Goal: Task Accomplishment & Management: Manage account settings

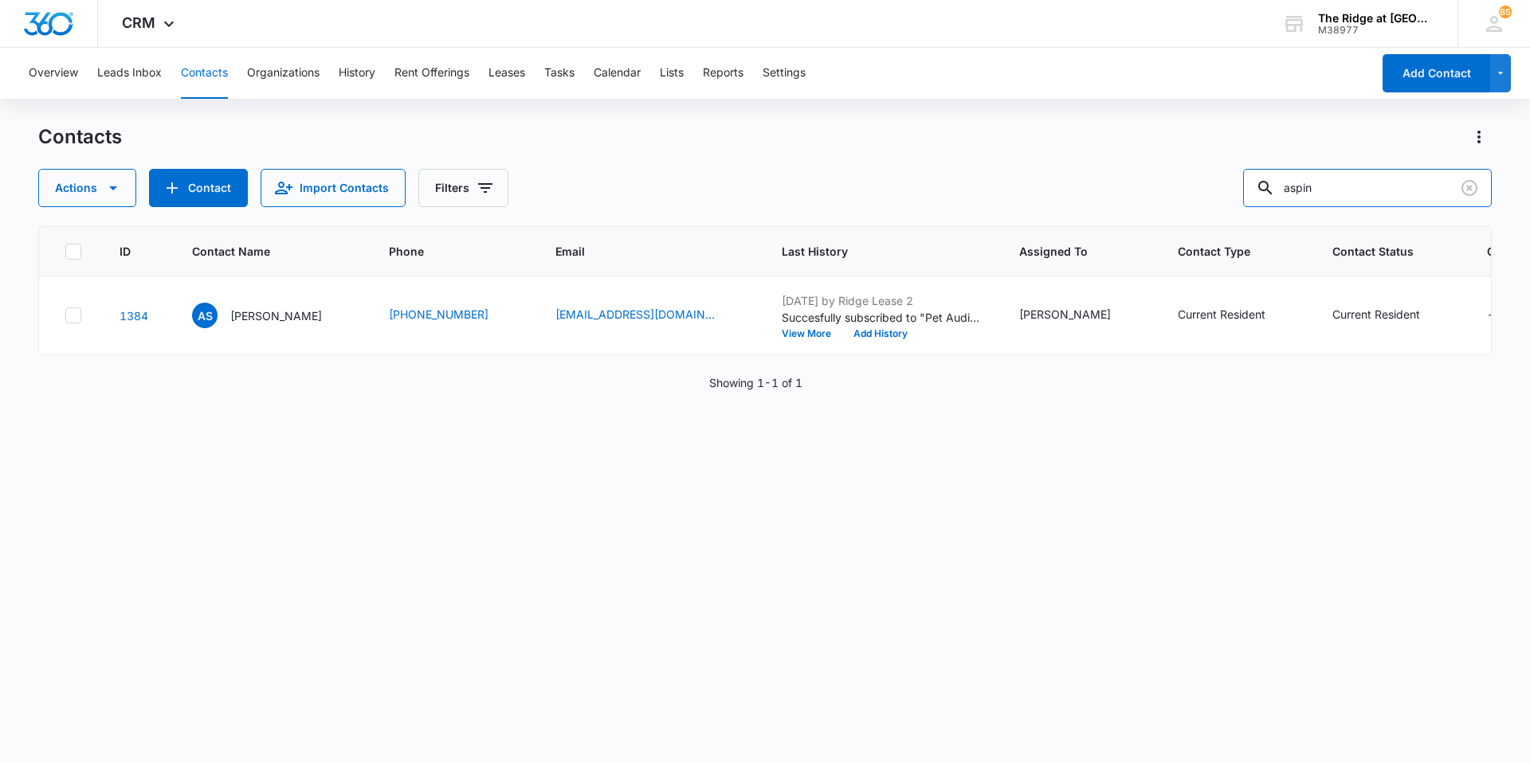
drag, startPoint x: 1342, startPoint y: 194, endPoint x: 1253, endPoint y: 179, distance: 90.5
click at [1256, 182] on div "Actions Contact Import Contacts Filters aspin" at bounding box center [764, 188] width 1453 height 38
type input "lible"
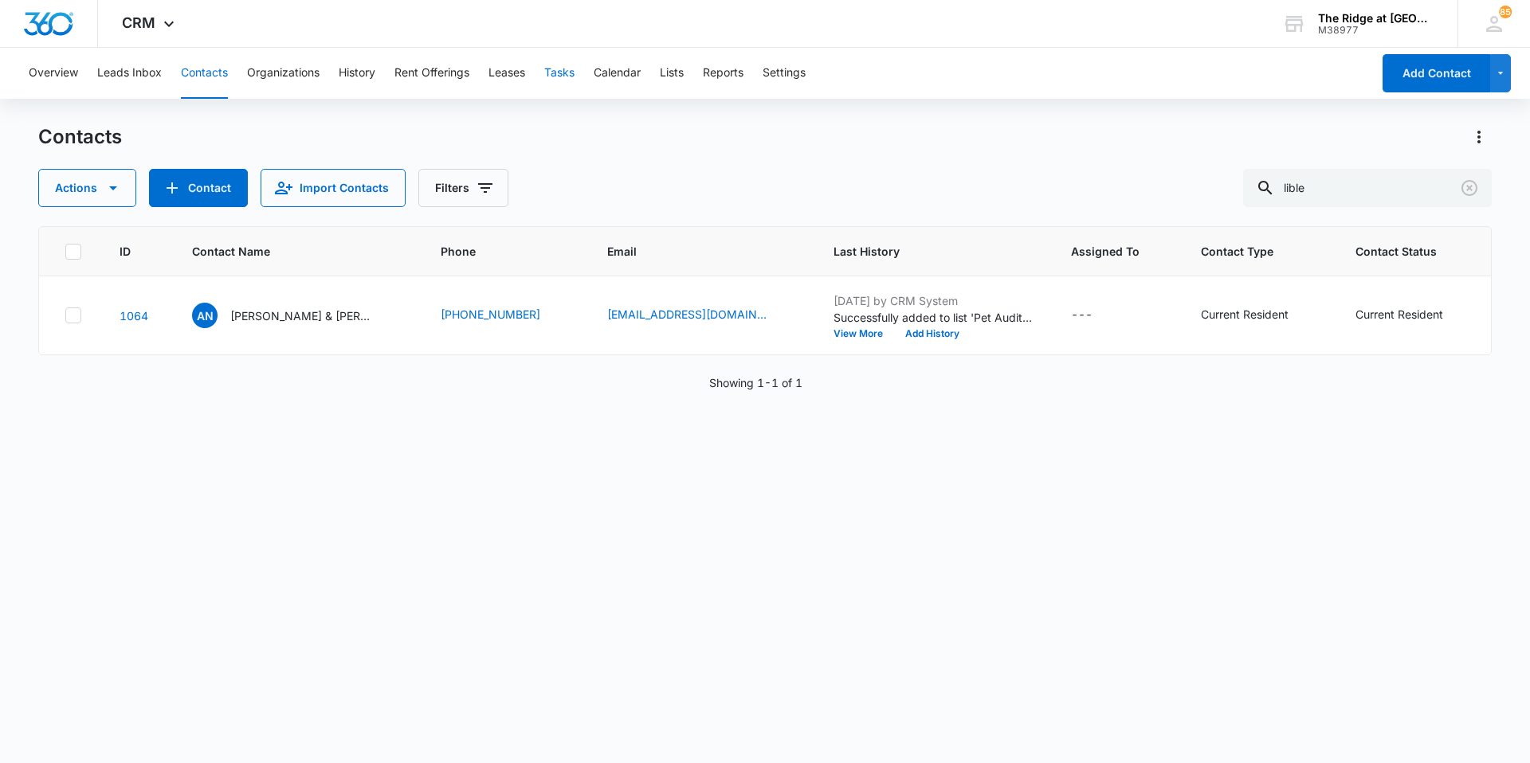
click at [556, 81] on button "Tasks" at bounding box center [559, 73] width 30 height 51
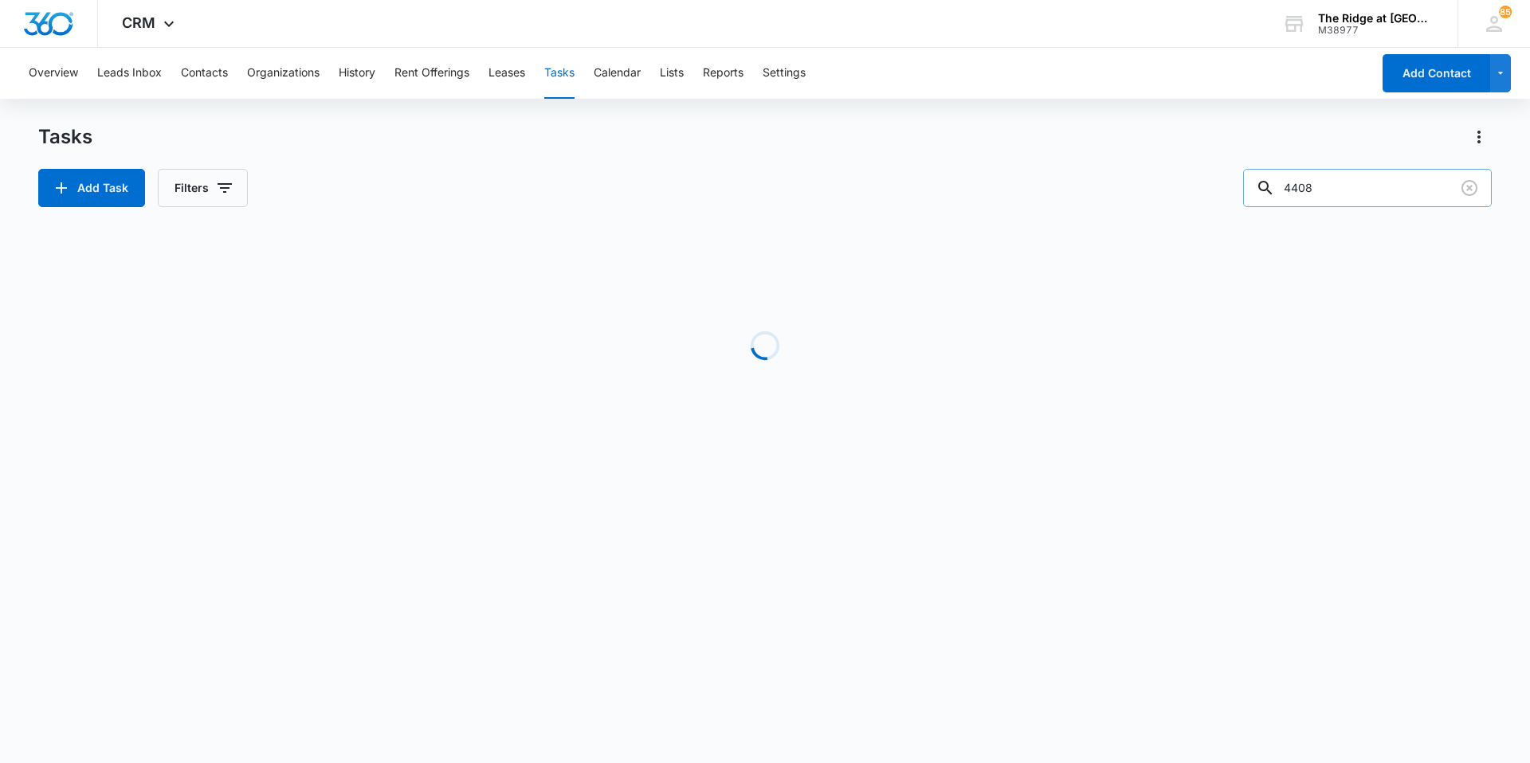
drag, startPoint x: 1330, startPoint y: 190, endPoint x: 1275, endPoint y: 190, distance: 55.0
click at [1275, 190] on div "4408" at bounding box center [1367, 188] width 249 height 38
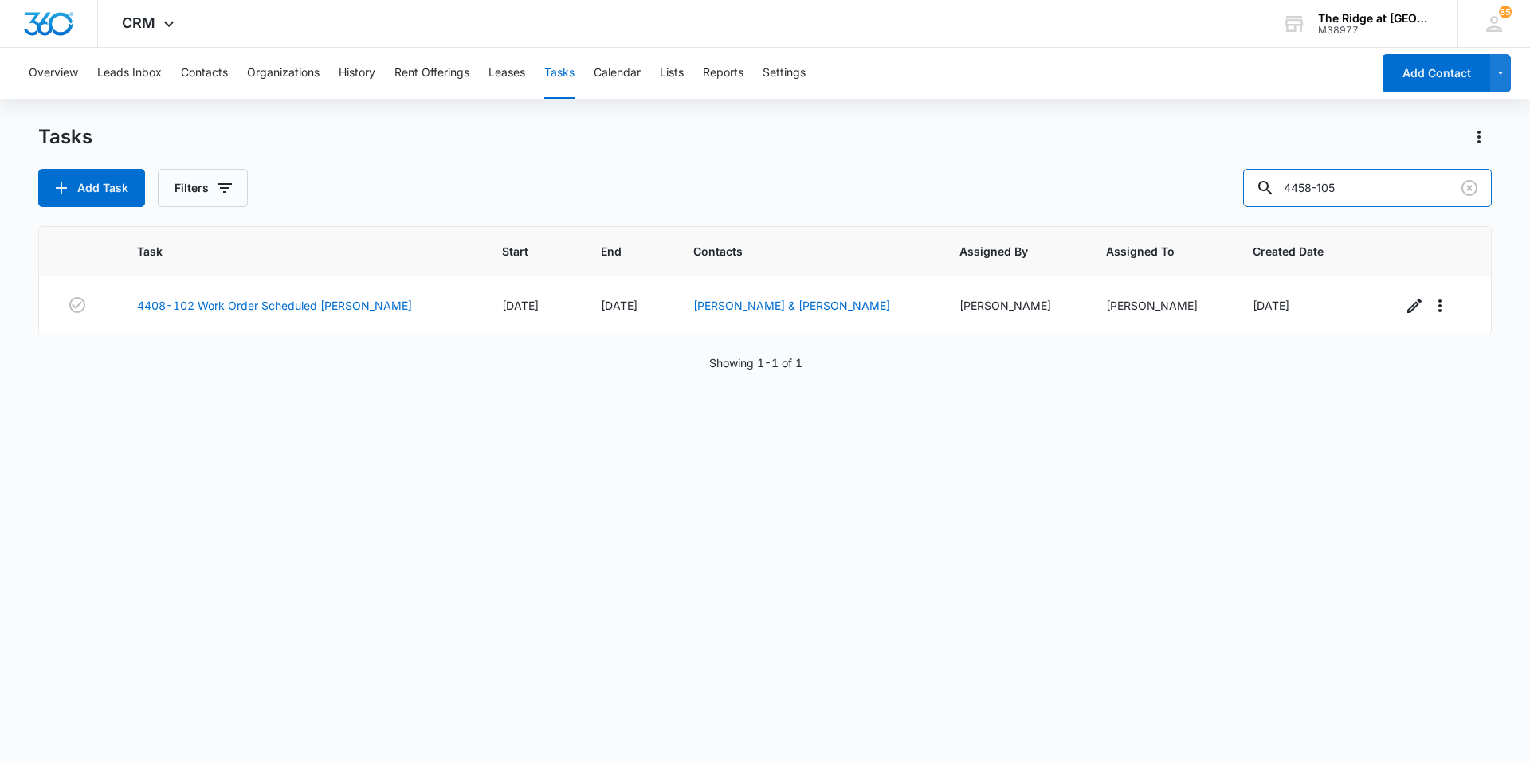
type input "4458-105"
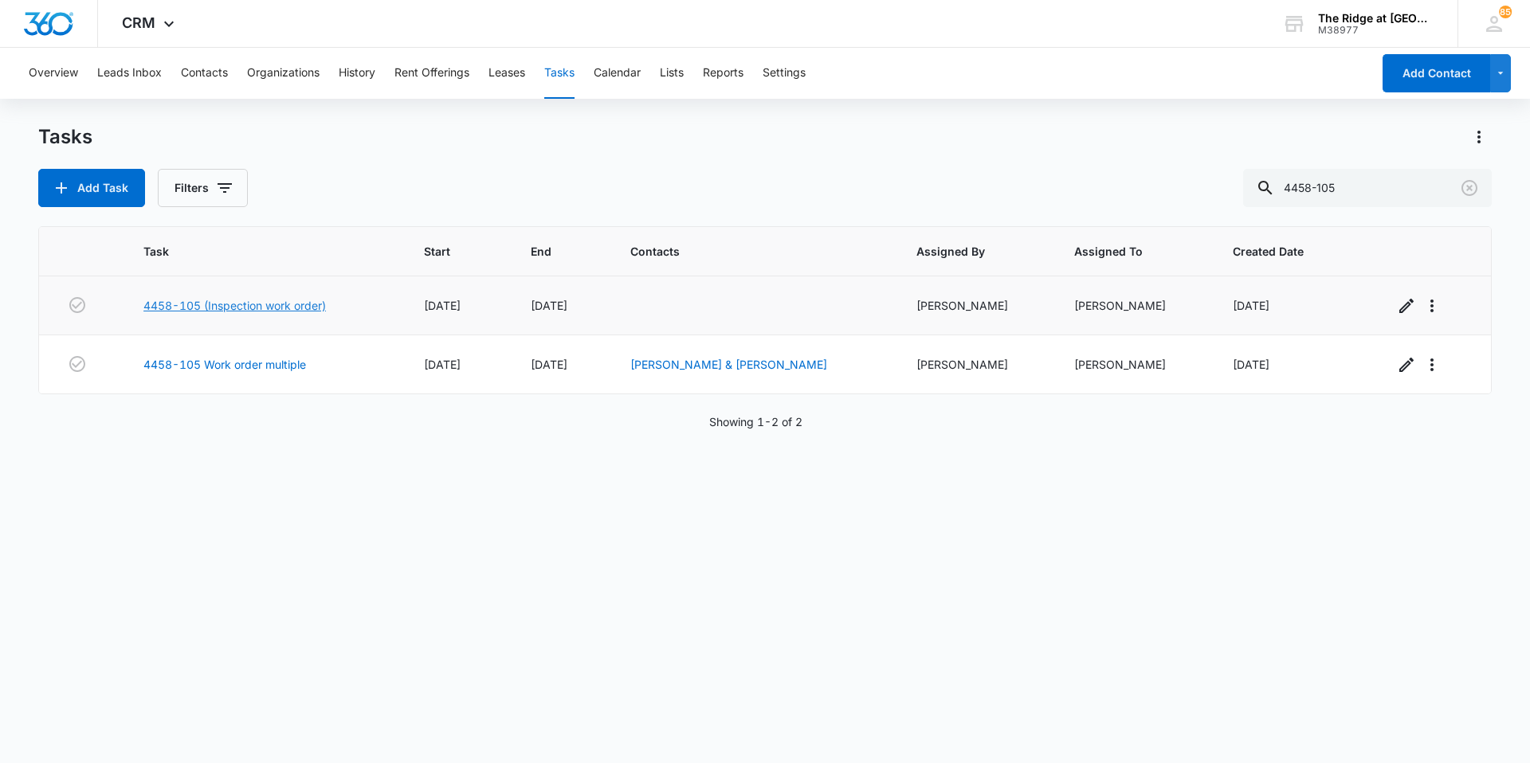
click at [196, 311] on link "4458-105 (Inspection work order)" at bounding box center [234, 305] width 182 height 17
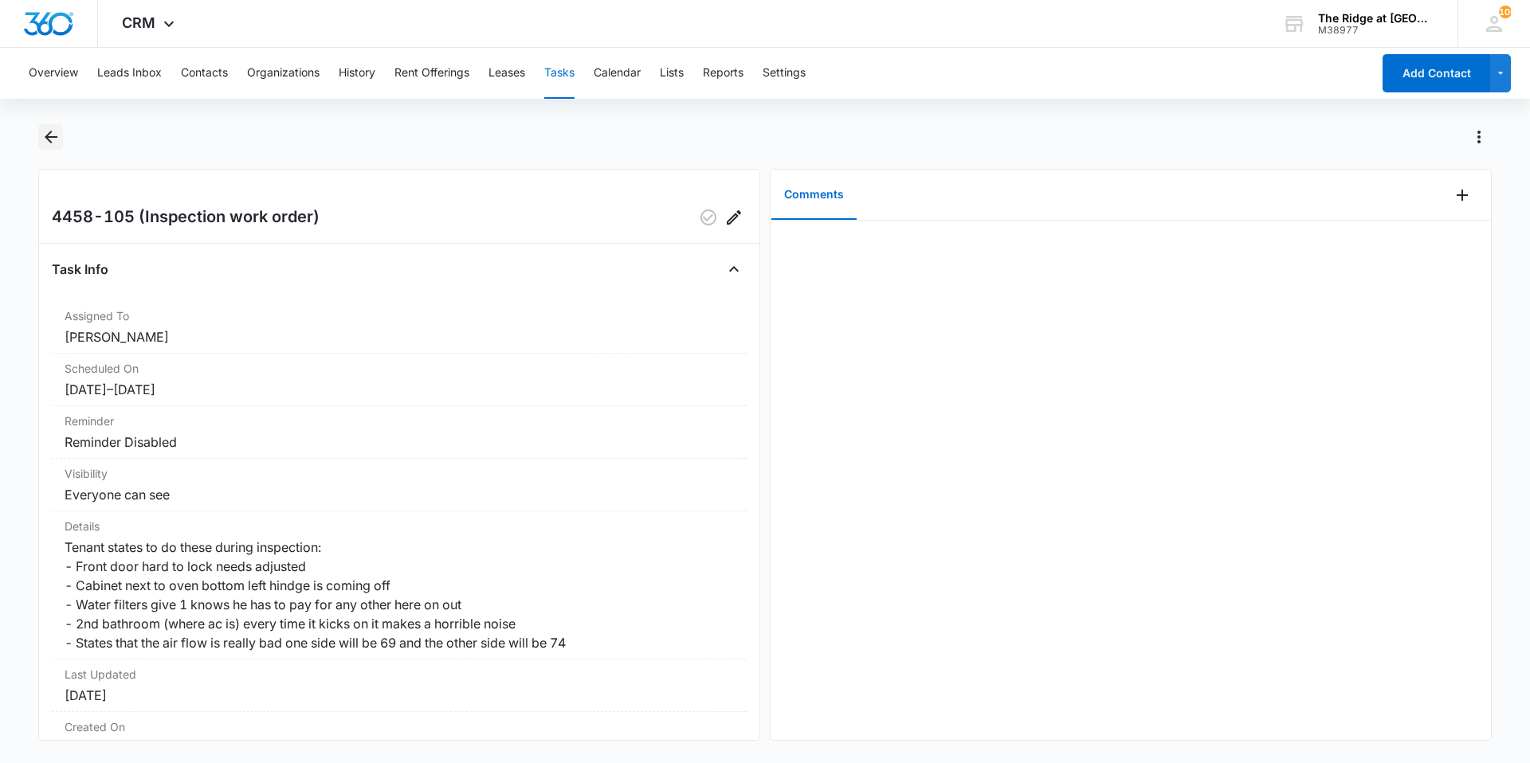
click at [46, 139] on icon "Back" at bounding box center [51, 137] width 13 height 13
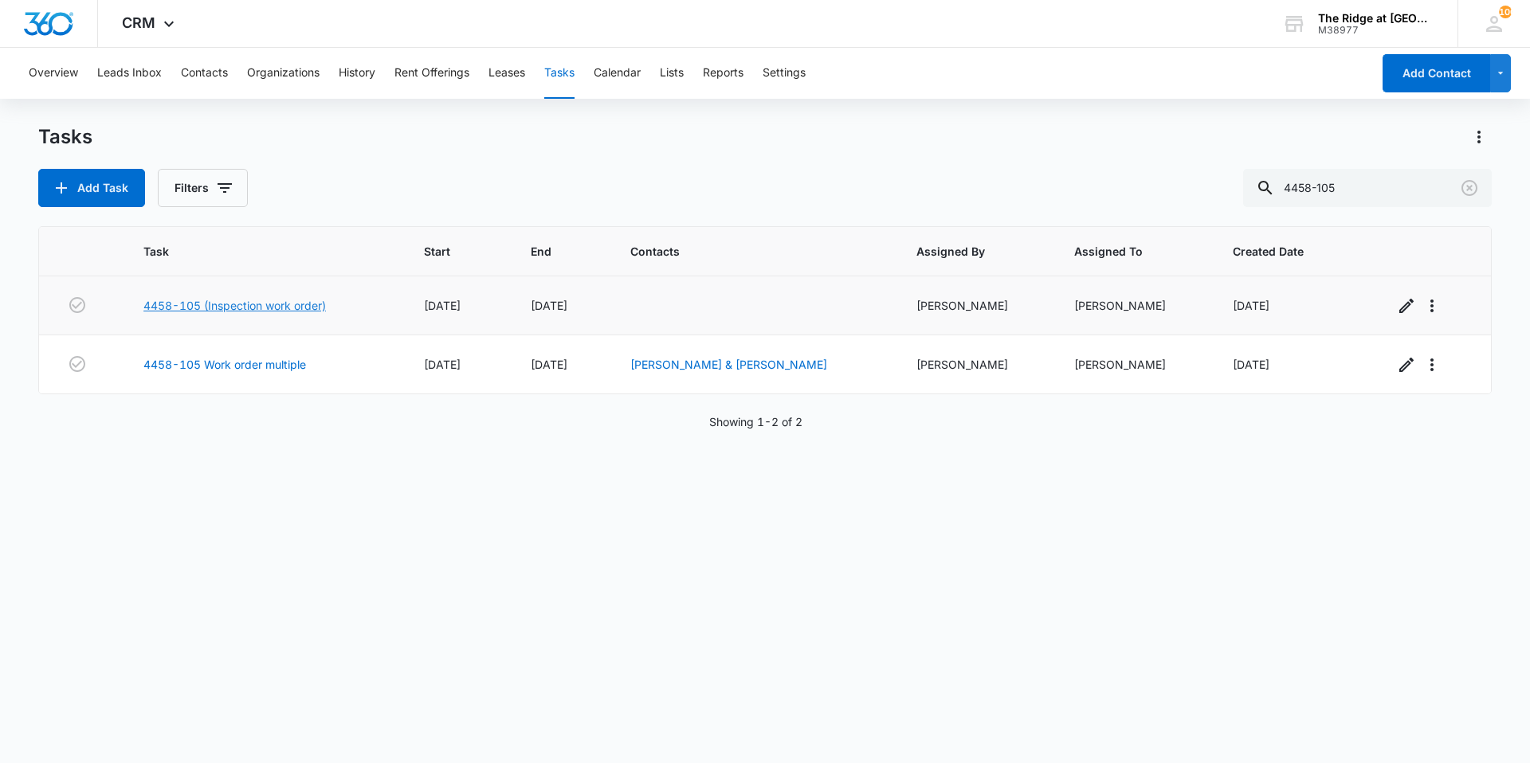
click at [228, 300] on link "4458-105 (Inspection work order)" at bounding box center [234, 305] width 182 height 17
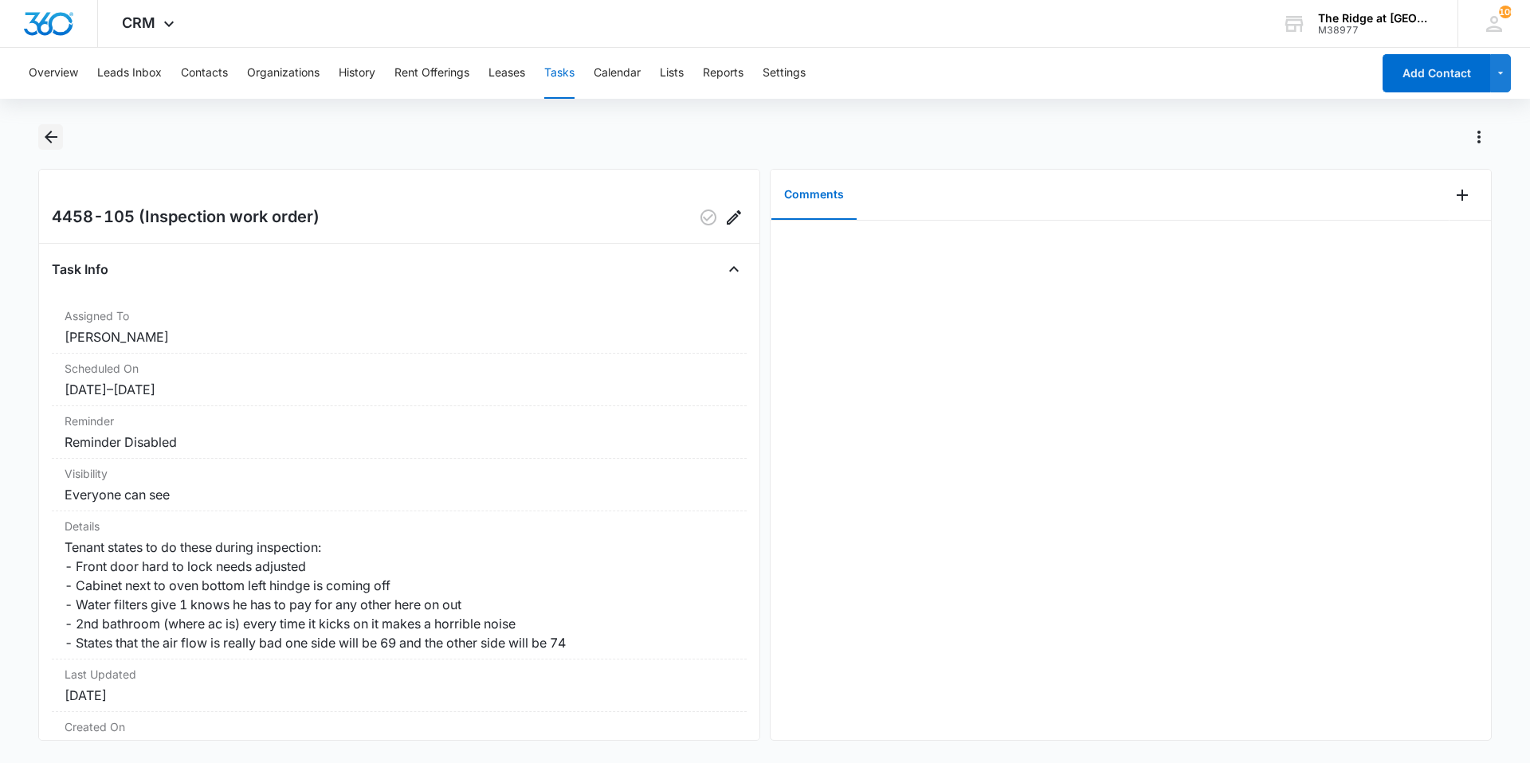
click at [56, 134] on icon "Back" at bounding box center [50, 136] width 19 height 19
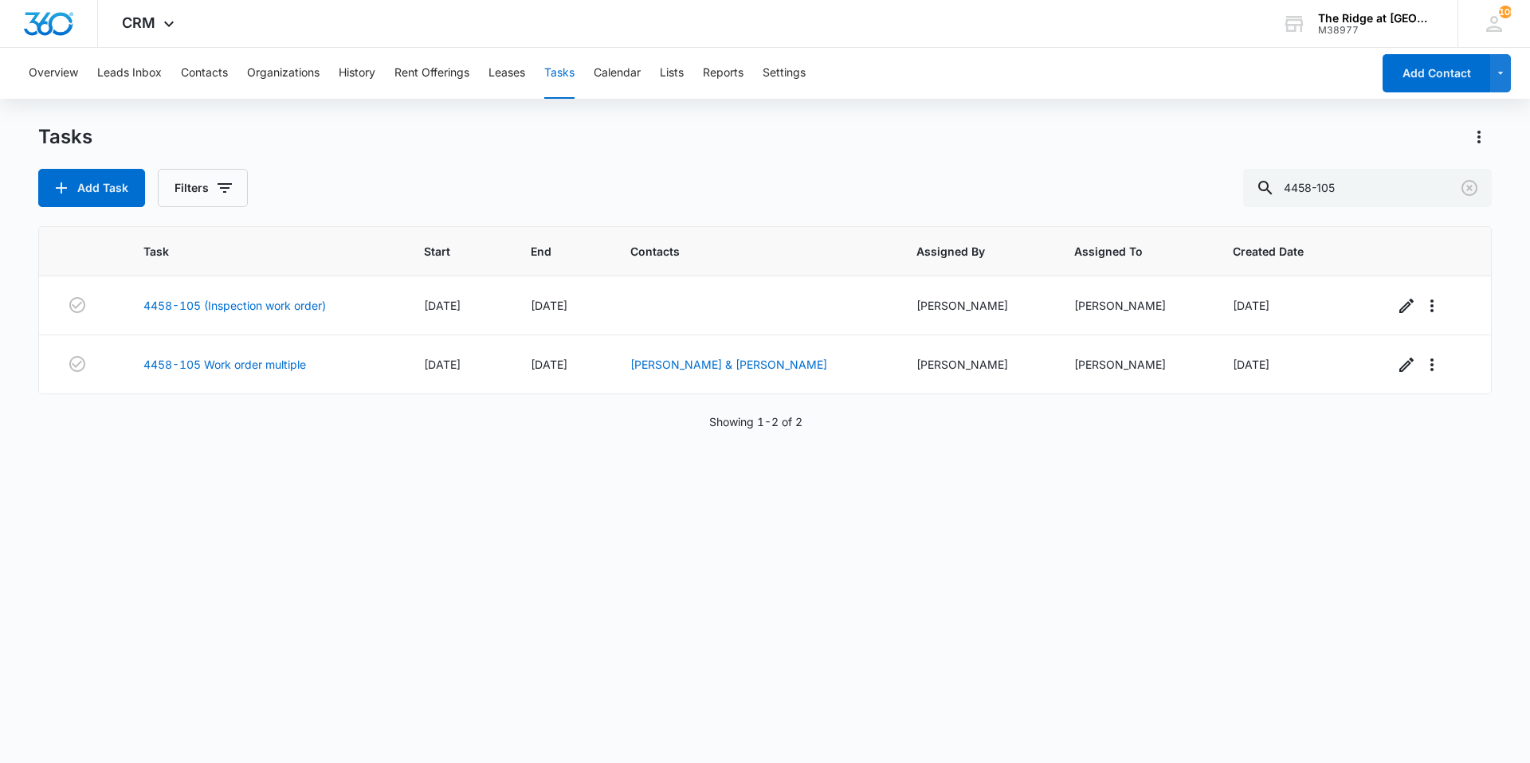
click at [218, 128] on div "Tasks" at bounding box center [764, 136] width 1453 height 25
click at [219, 116] on div "Overview Leads Inbox Contacts Organizations History Rent Offerings Leases Tasks…" at bounding box center [765, 405] width 1530 height 714
click at [210, 361] on link "4458-105 Work order multiple" at bounding box center [224, 364] width 163 height 17
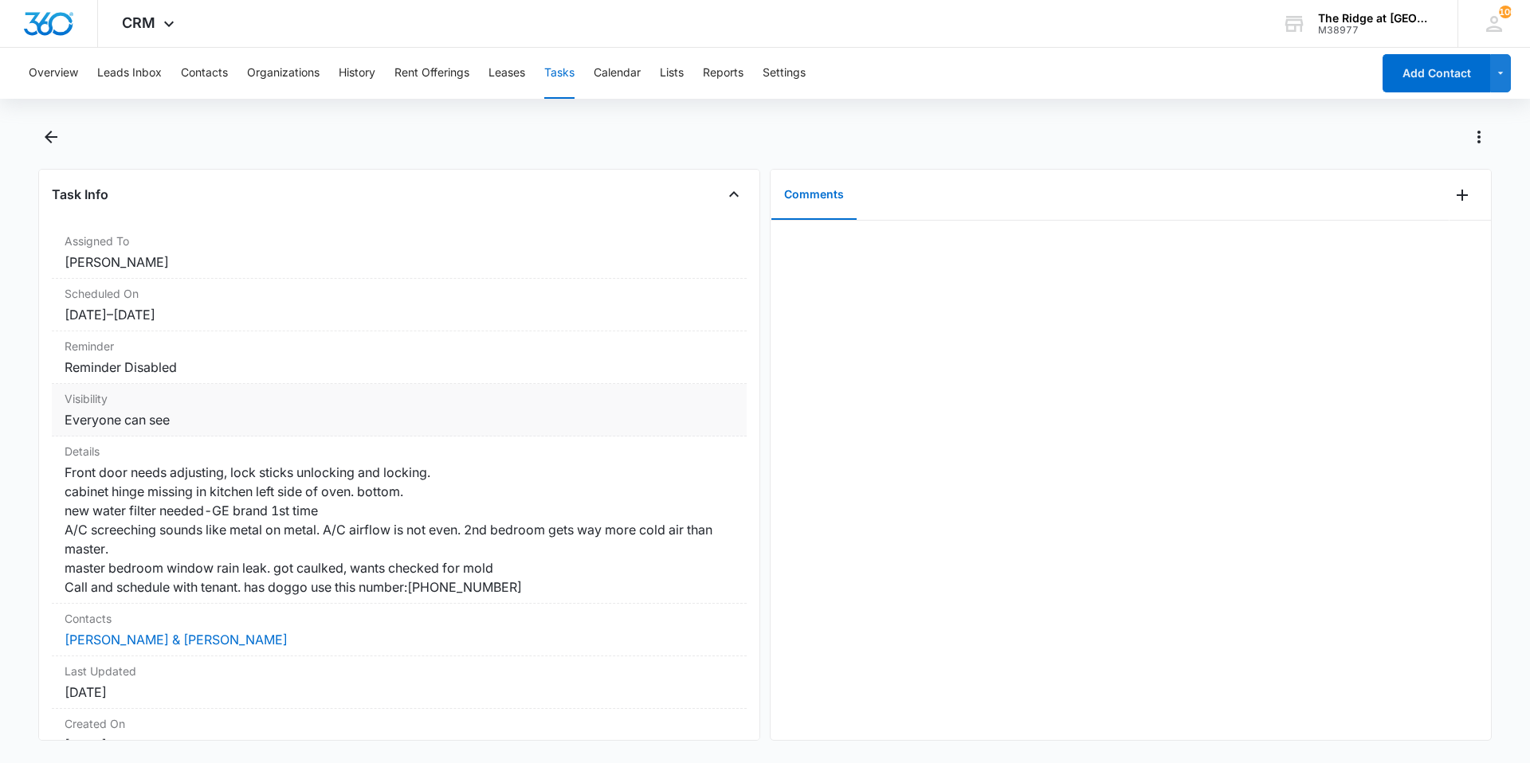
scroll to position [206, 0]
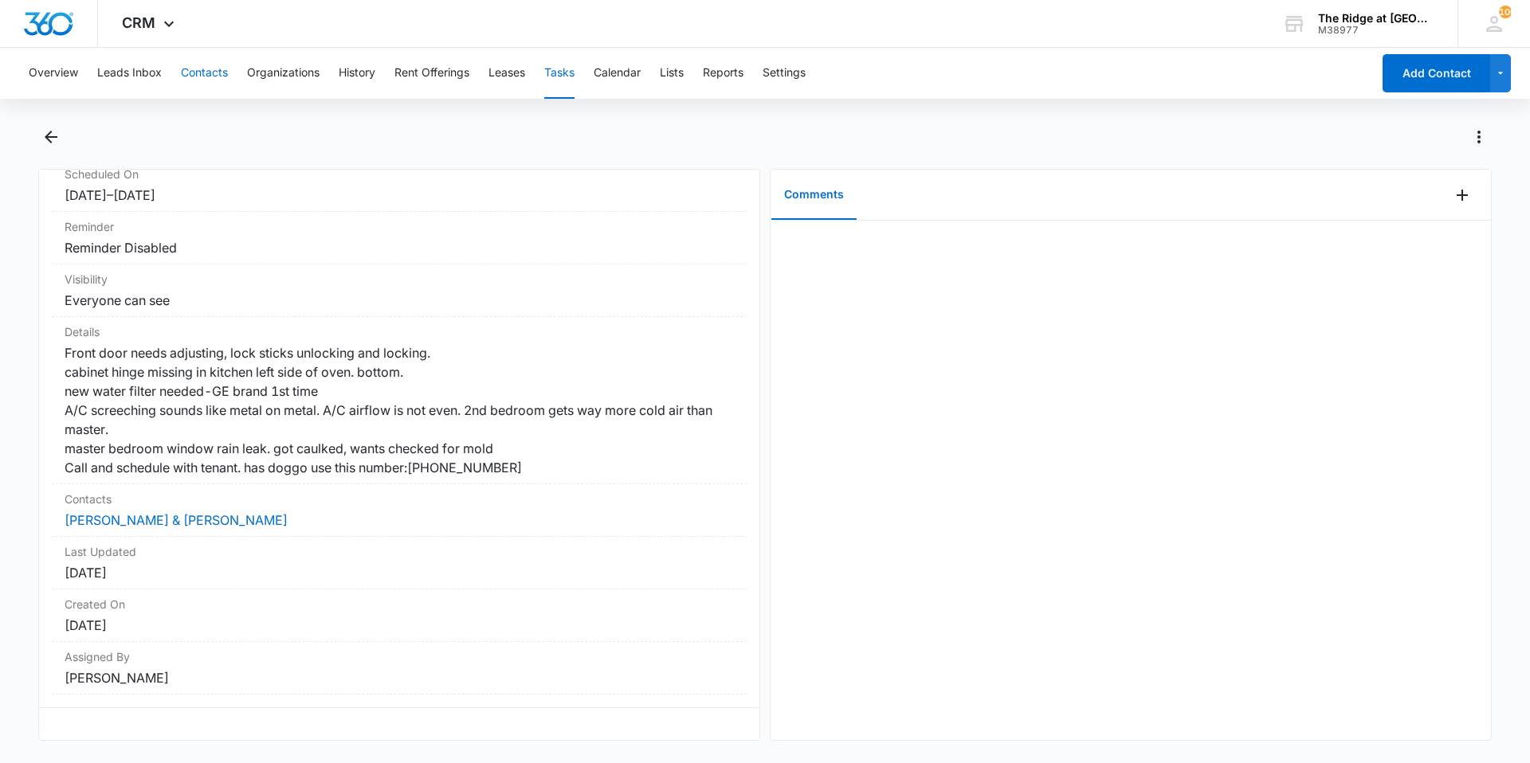
click at [198, 74] on button "Contacts" at bounding box center [204, 73] width 47 height 51
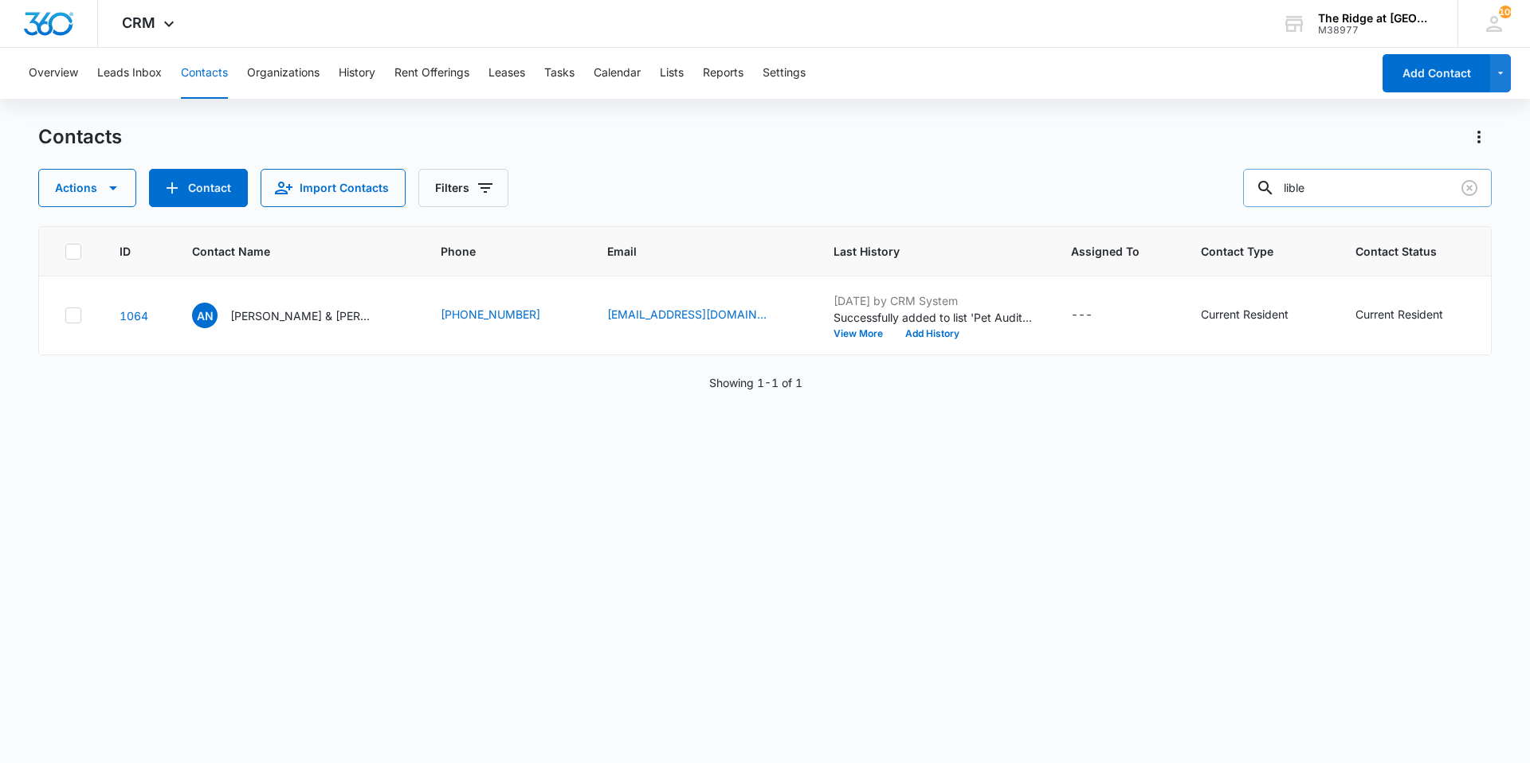
drag, startPoint x: 1300, startPoint y: 196, endPoint x: 1269, endPoint y: 199, distance: 31.2
click at [1272, 199] on div "lible" at bounding box center [1367, 188] width 249 height 38
type input "ashton"
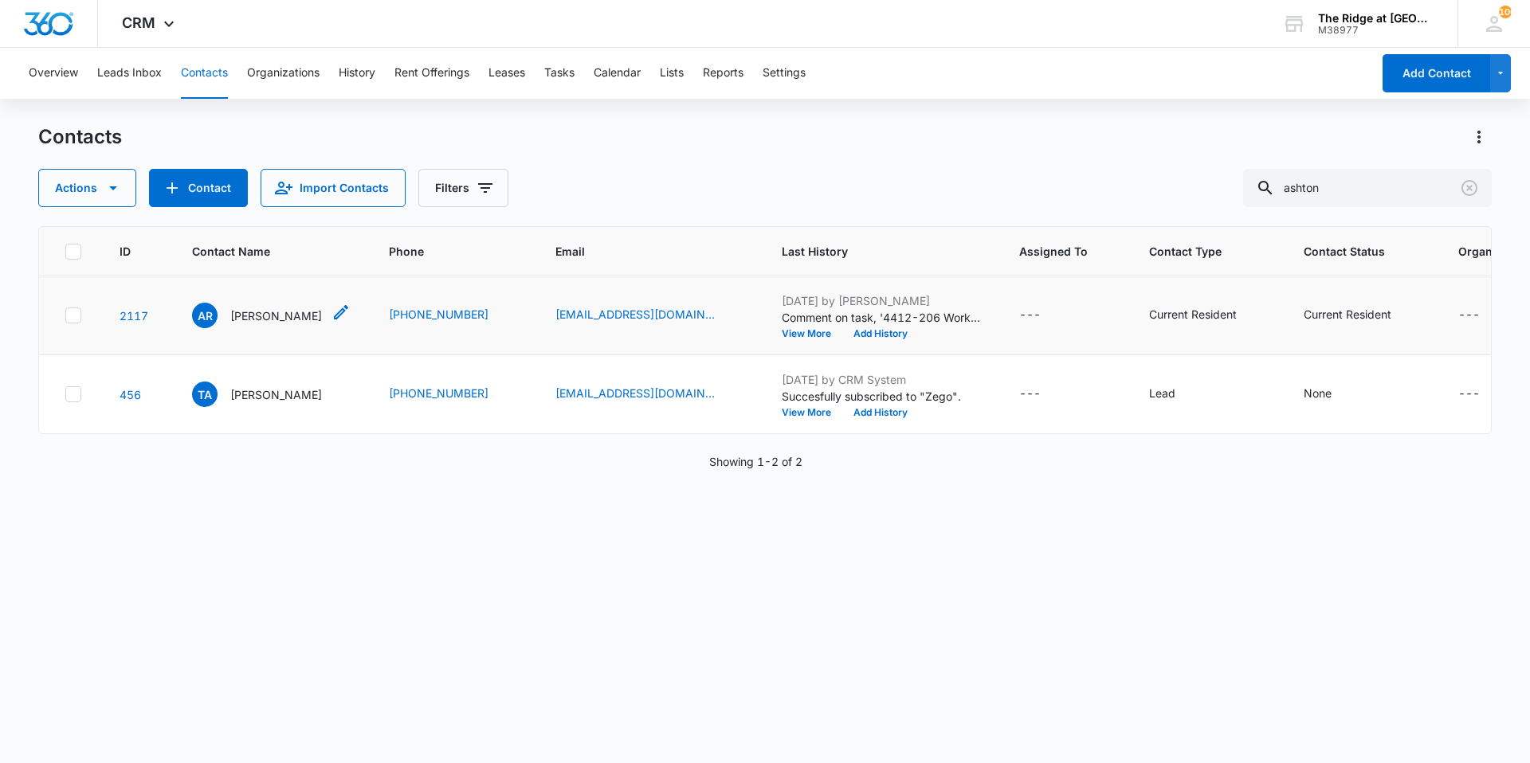
click at [249, 314] on p "Ashton Rogers" at bounding box center [276, 316] width 92 height 17
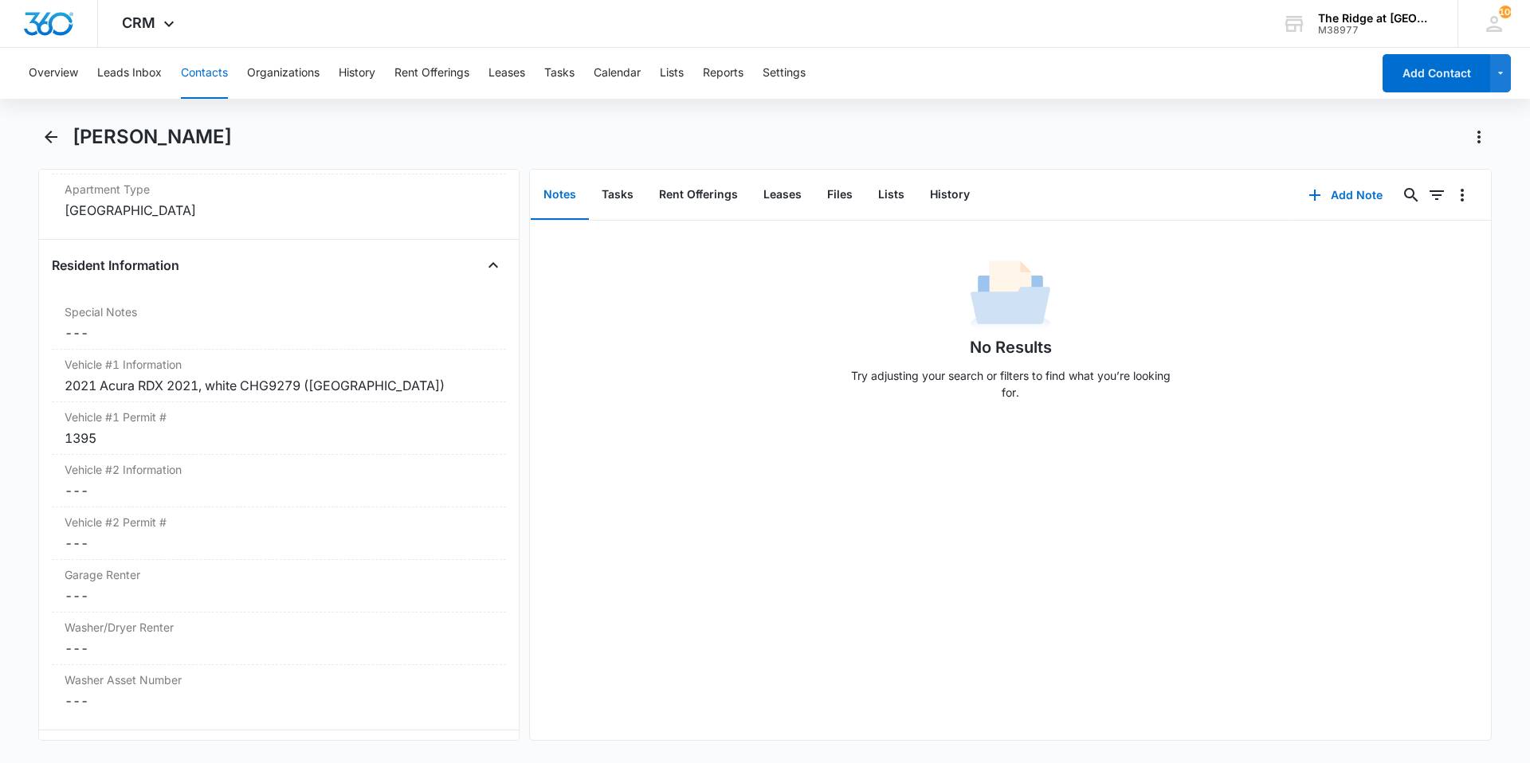
scroll to position [1673, 0]
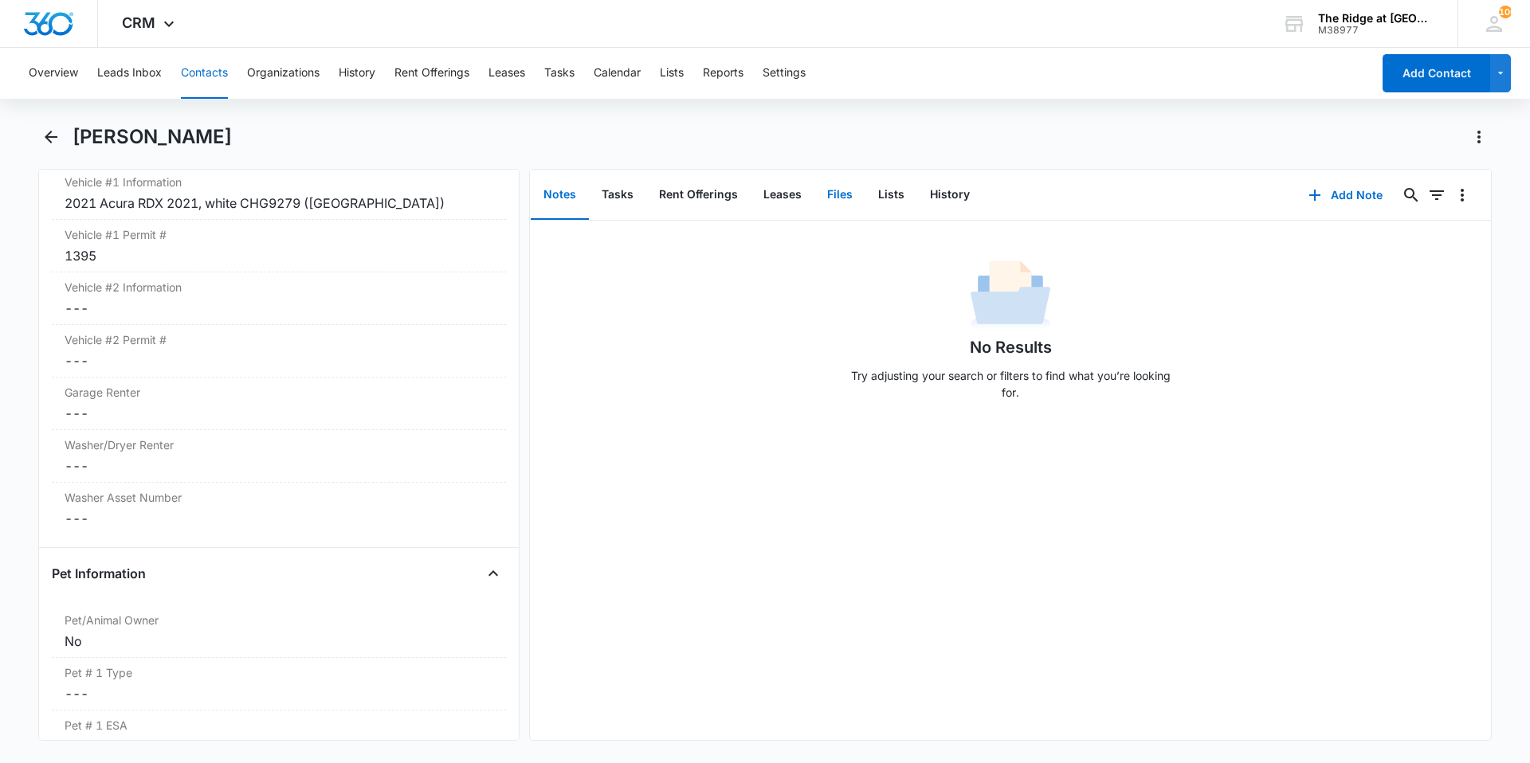
click at [835, 197] on button "Files" at bounding box center [839, 195] width 51 height 49
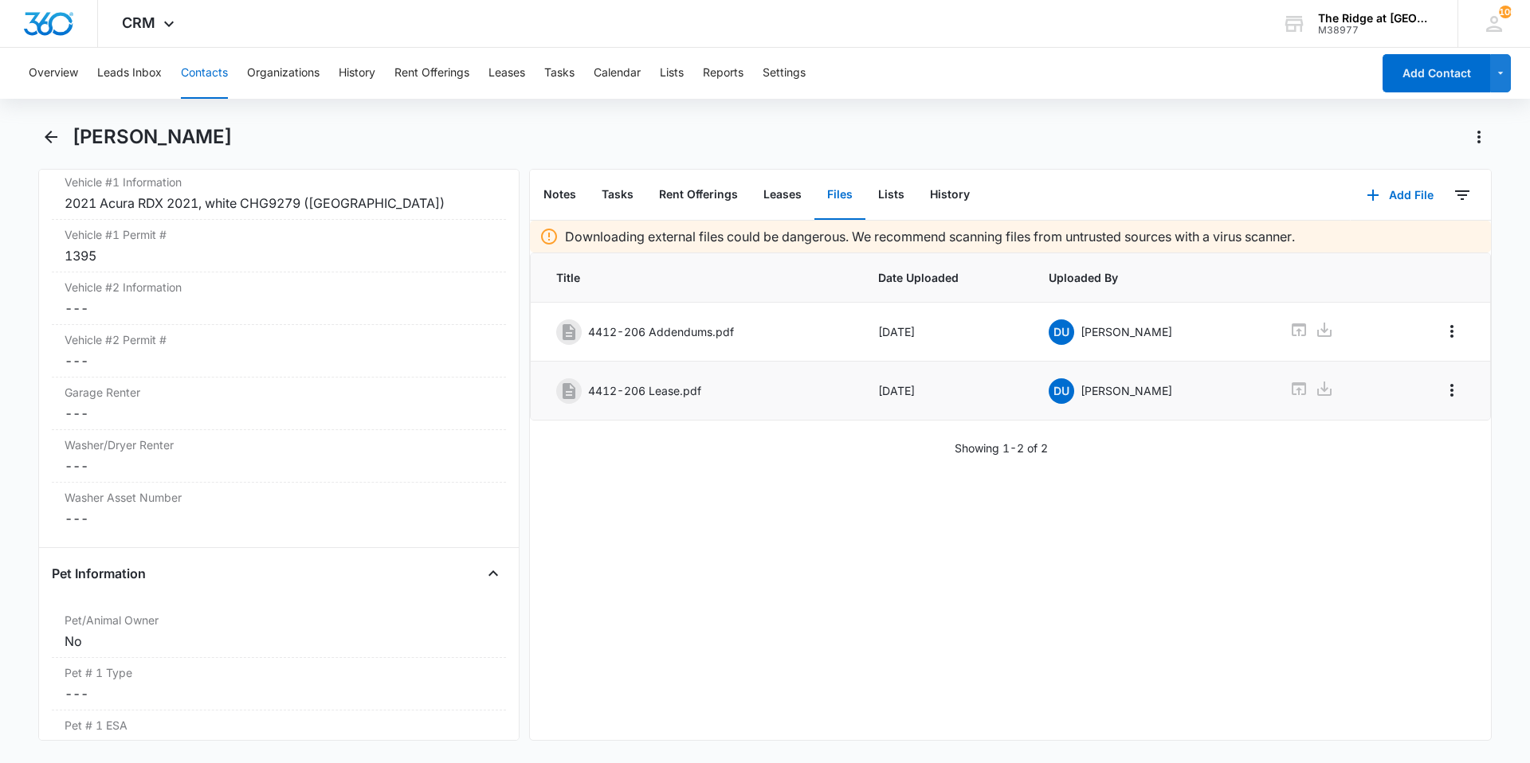
click at [644, 398] on p "4412-206 Lease.pdf" at bounding box center [644, 390] width 113 height 17
click at [1292, 390] on icon at bounding box center [1299, 388] width 14 height 13
click at [1289, 338] on icon at bounding box center [1298, 329] width 19 height 19
